Goal: Task Accomplishment & Management: Manage account settings

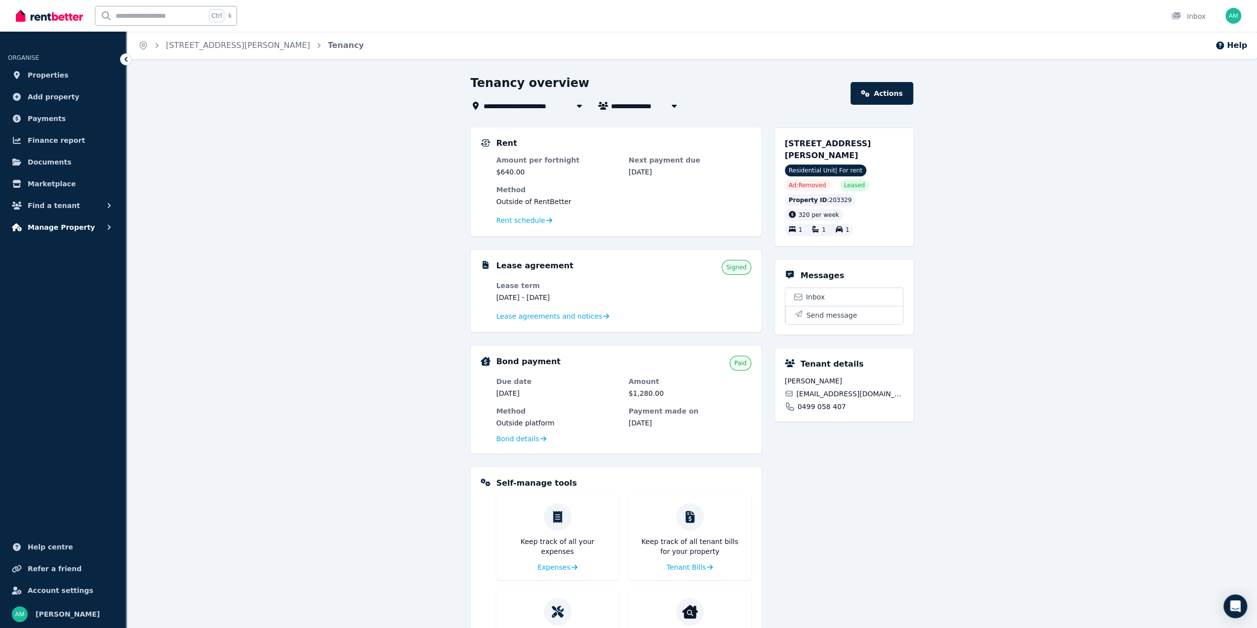
click at [51, 225] on span "Manage Property" at bounding box center [61, 227] width 67 height 12
click at [60, 269] on span "Rental payments" at bounding box center [76, 269] width 67 height 12
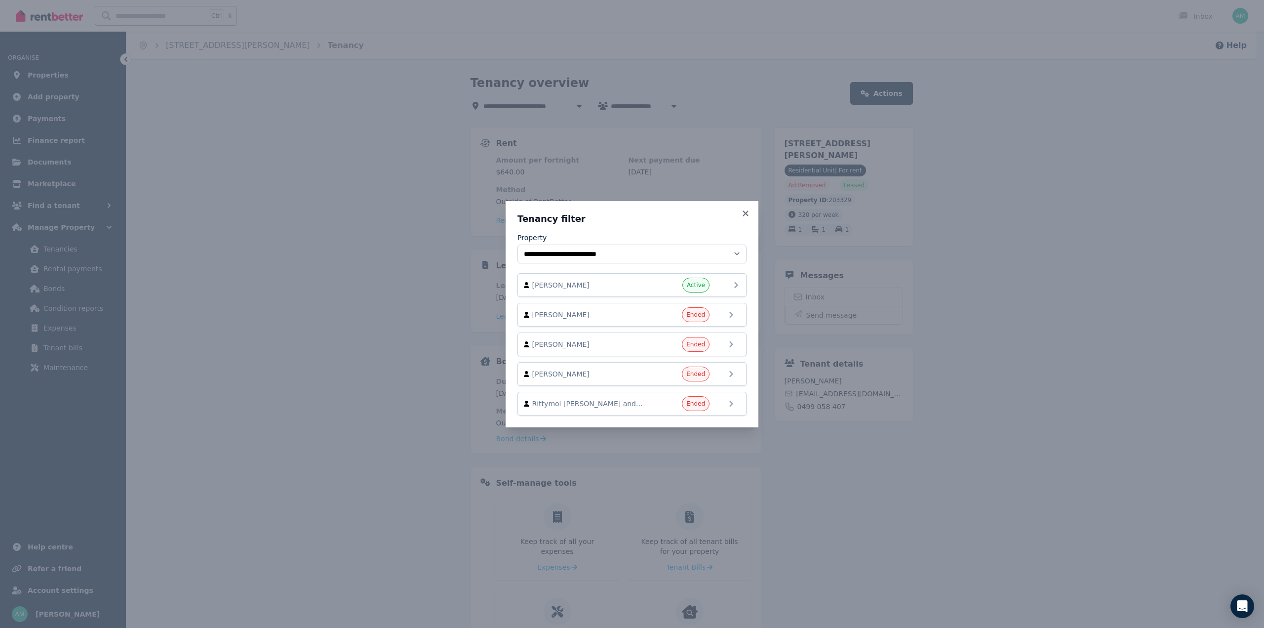
click at [719, 284] on div "[PERSON_NAME] Active" at bounding box center [632, 285] width 216 height 15
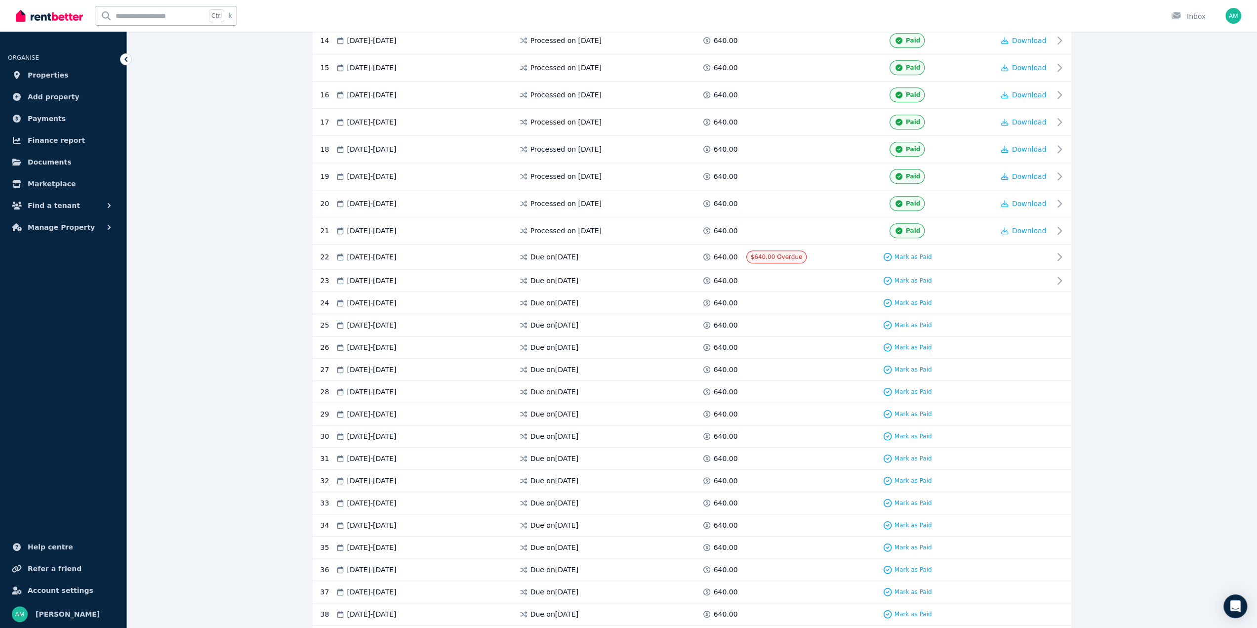
scroll to position [642, 0]
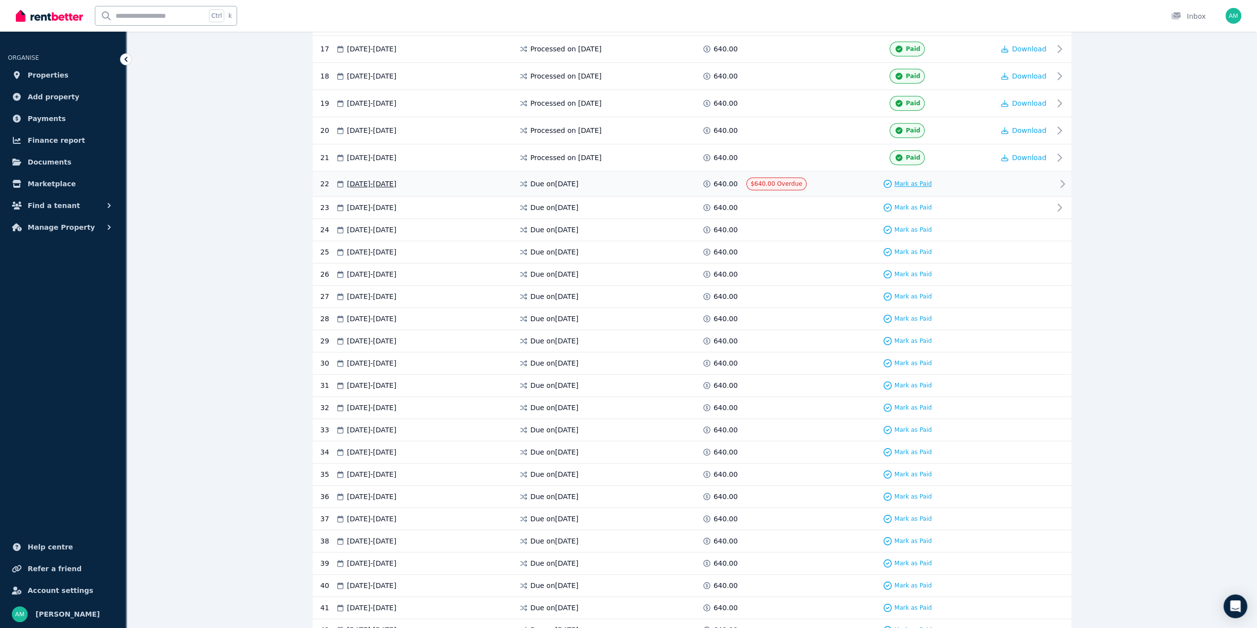
click at [911, 180] on span "Mark as Paid" at bounding box center [913, 184] width 38 height 8
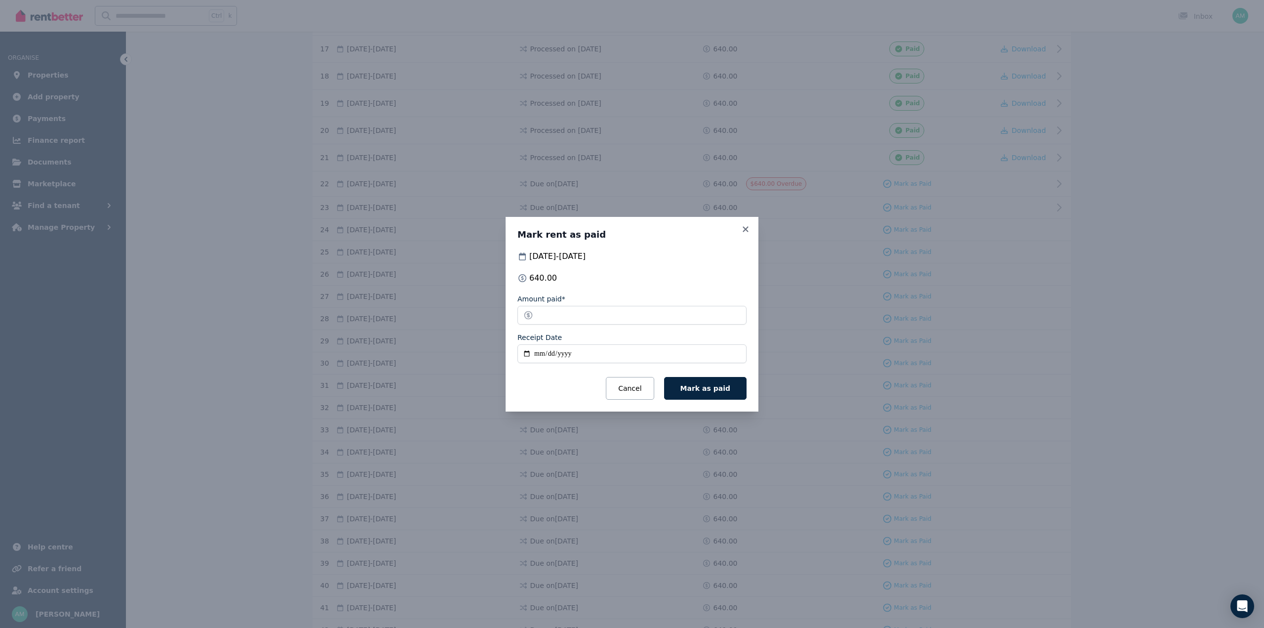
click at [542, 353] on input "Receipt Date" at bounding box center [632, 353] width 229 height 19
click at [524, 353] on input "Receipt Date" at bounding box center [632, 353] width 229 height 19
type input "**********"
click at [719, 388] on span "Mark as paid" at bounding box center [706, 388] width 50 height 8
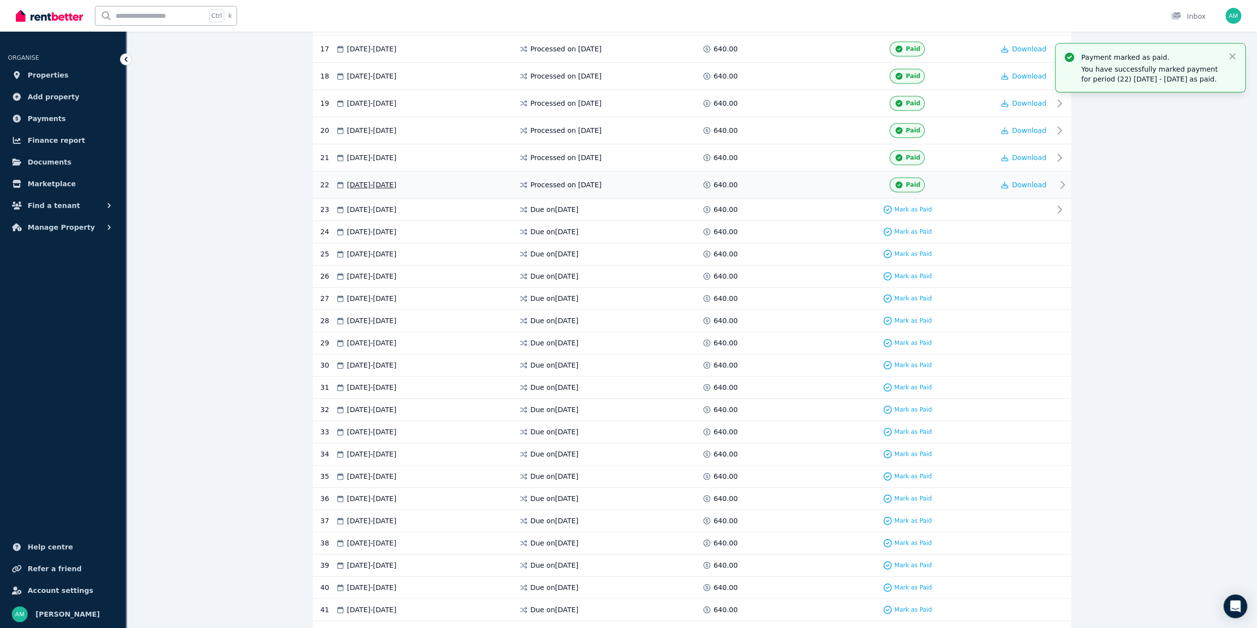
click at [1061, 181] on icon at bounding box center [1062, 184] width 3 height 7
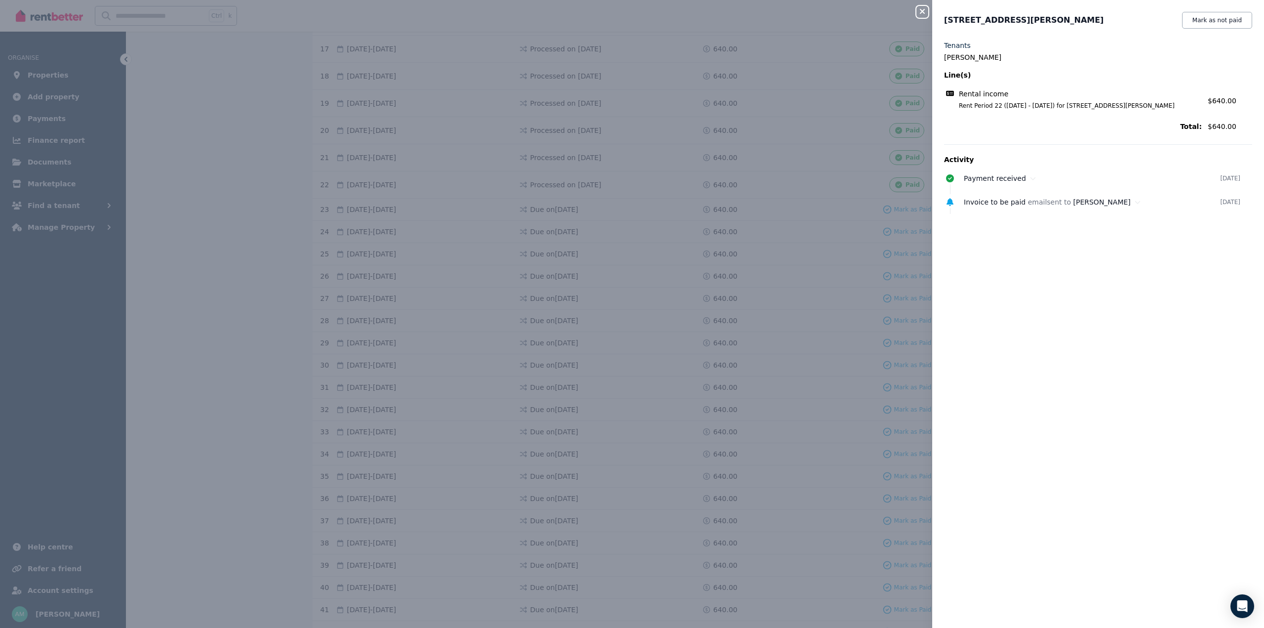
click at [923, 11] on icon "button" at bounding box center [923, 11] width 12 height 8
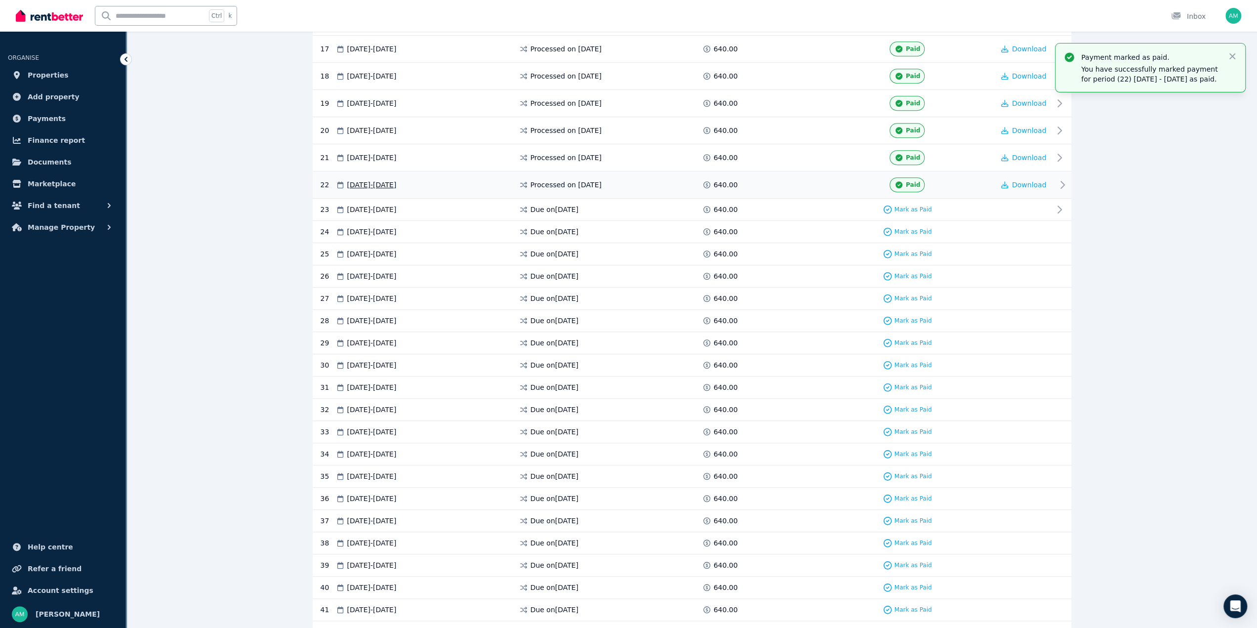
click at [1059, 179] on icon at bounding box center [1062, 185] width 12 height 12
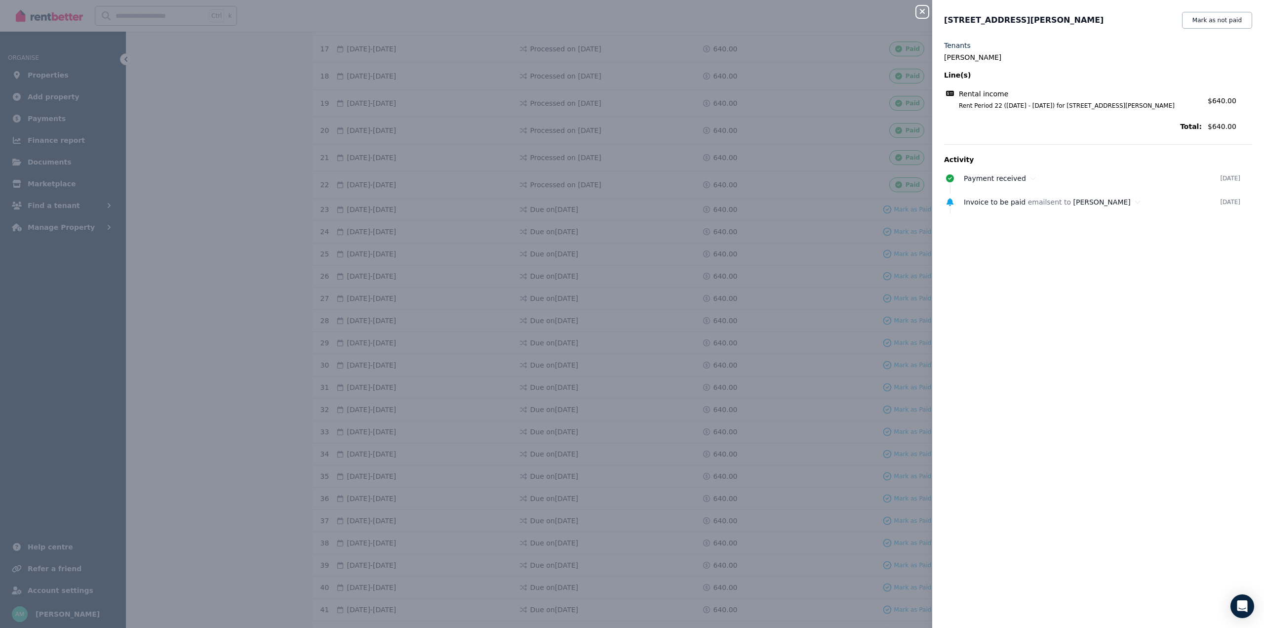
click at [920, 11] on icon "button" at bounding box center [923, 11] width 12 height 8
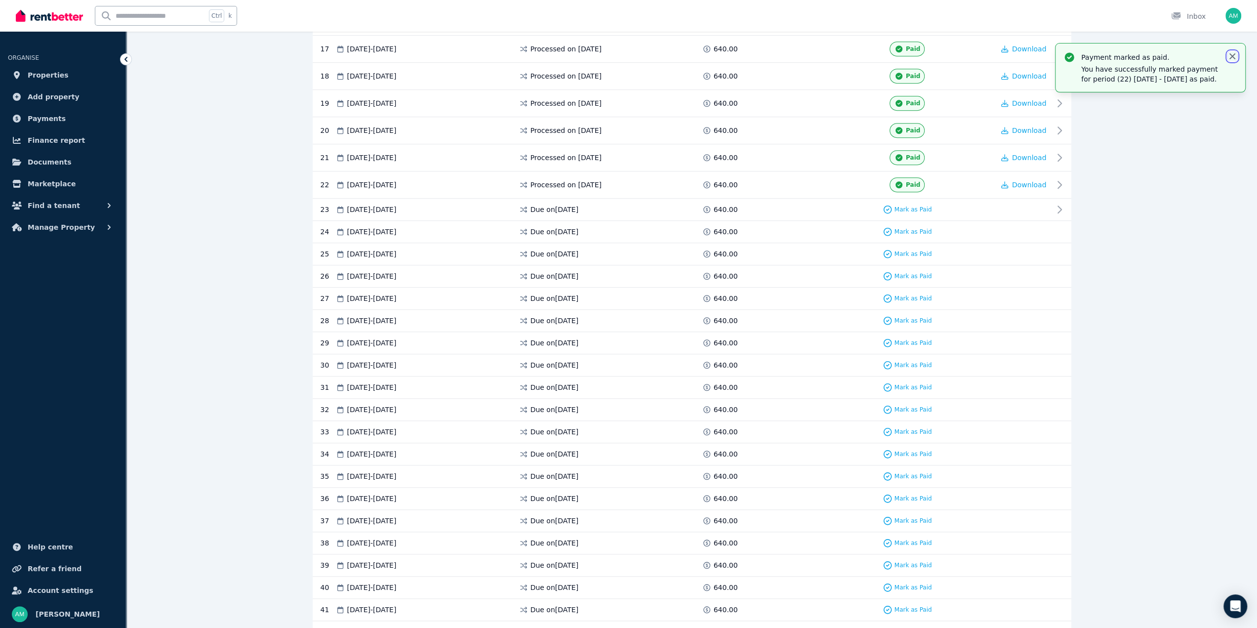
click at [1233, 58] on icon "button" at bounding box center [1232, 56] width 6 height 6
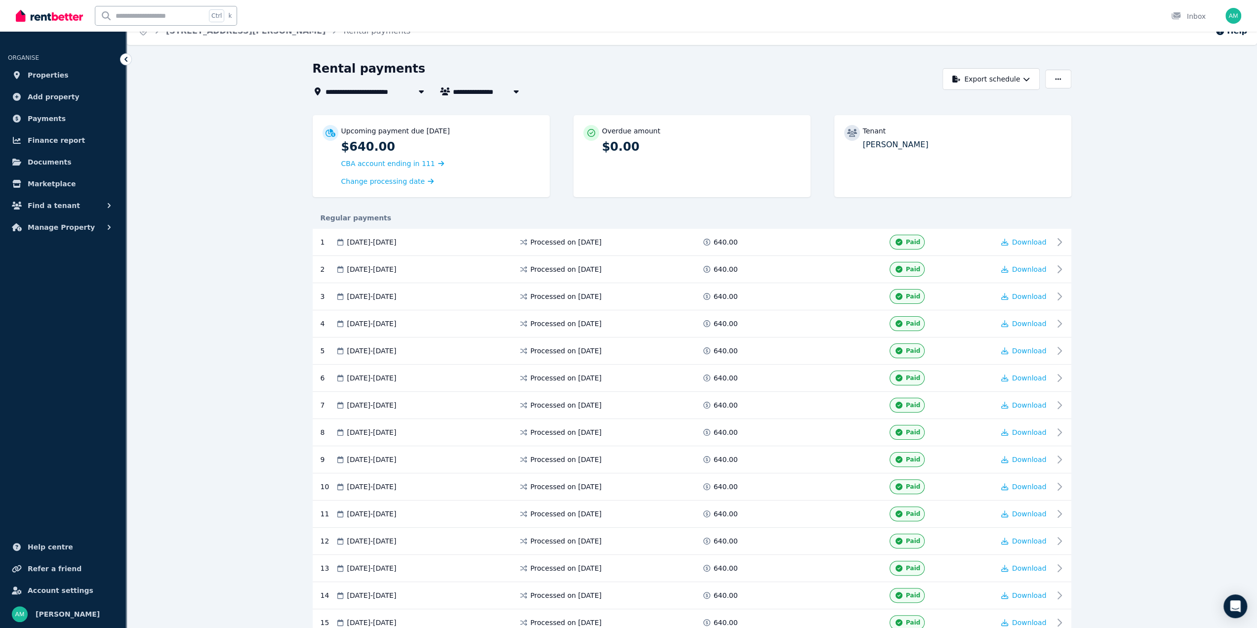
scroll to position [0, 0]
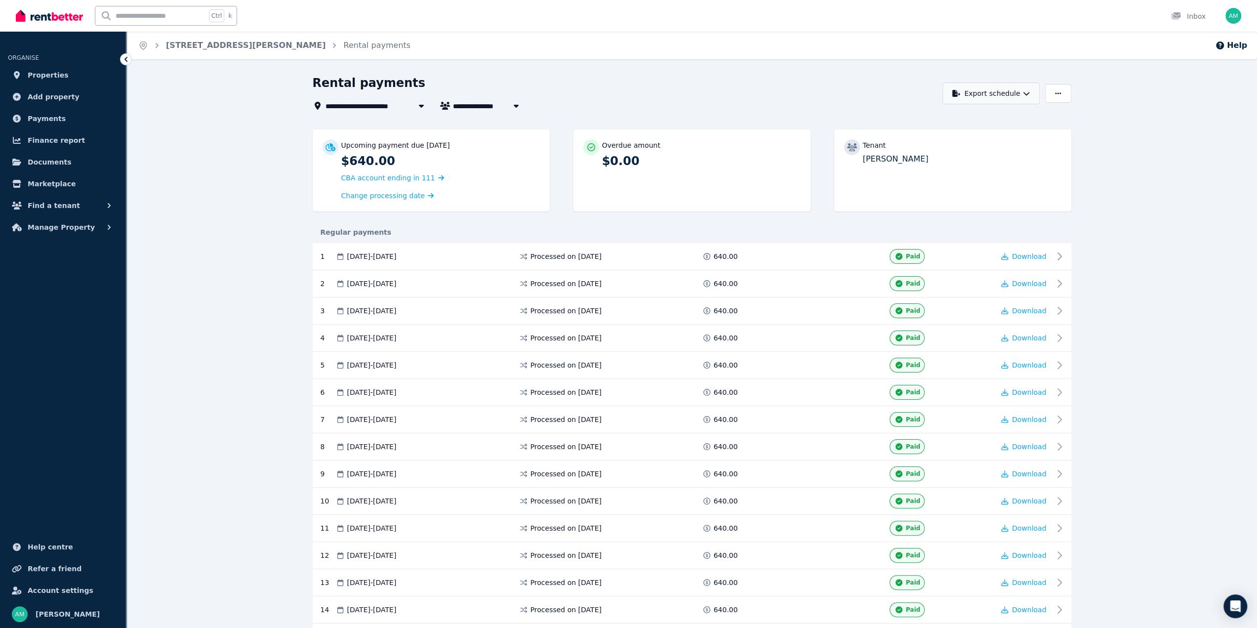
click at [1030, 89] on button "Export schedule" at bounding box center [990, 93] width 97 height 22
click at [941, 119] on icon at bounding box center [942, 117] width 7 height 7
click at [48, 225] on span "Manage Property" at bounding box center [61, 227] width 67 height 12
click at [47, 222] on span "Manage Property" at bounding box center [61, 227] width 67 height 12
click at [198, 43] on link "[STREET_ADDRESS][PERSON_NAME]" at bounding box center [246, 44] width 160 height 9
